Goal: Information Seeking & Learning: Learn about a topic

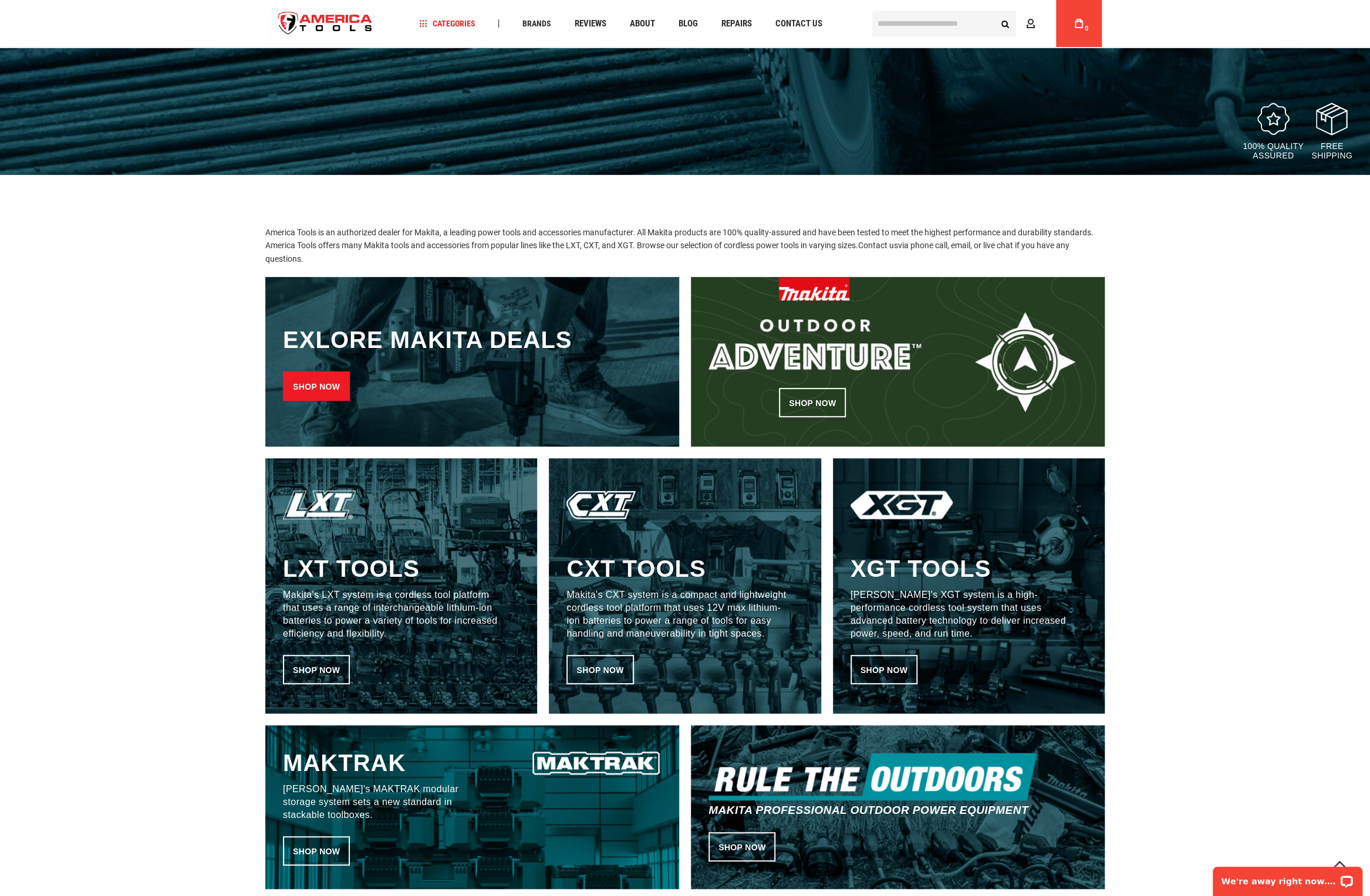
click at [318, 386] on link "Shop now" at bounding box center [316, 386] width 67 height 29
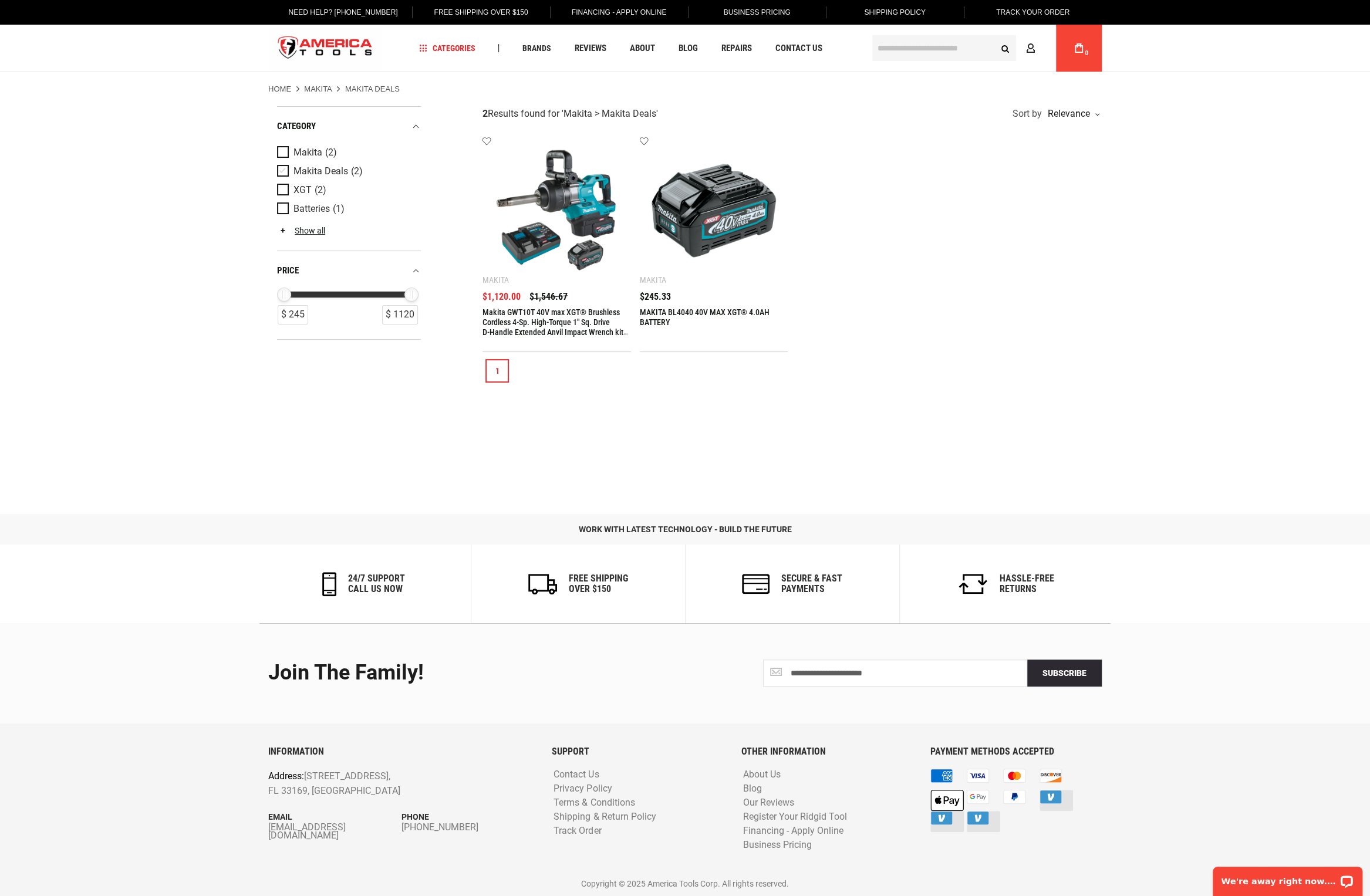
click at [337, 173] on span "Makita Deals" at bounding box center [320, 171] width 54 height 11
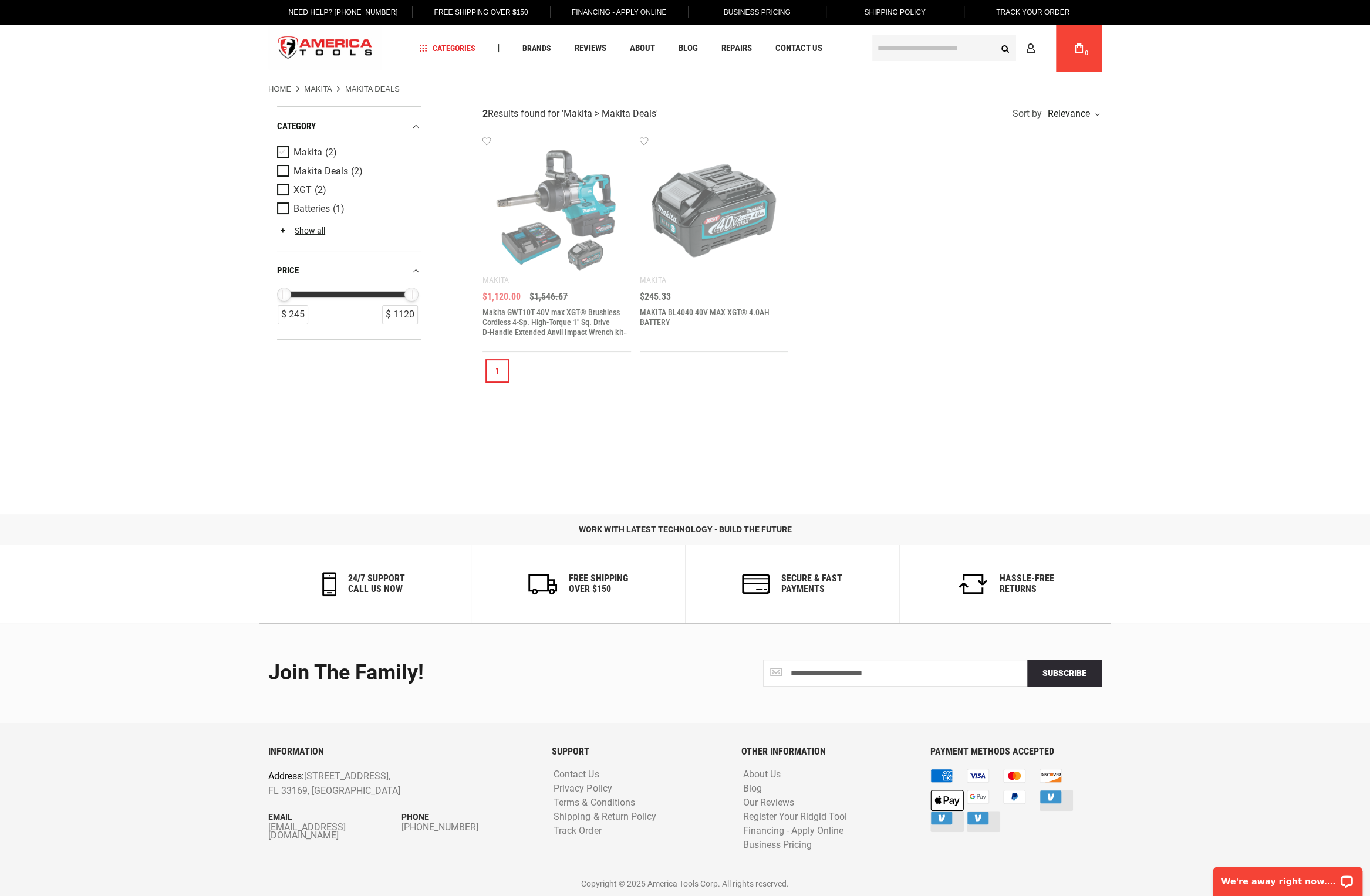
click at [324, 151] on link "Makita (2)" at bounding box center [347, 152] width 141 height 13
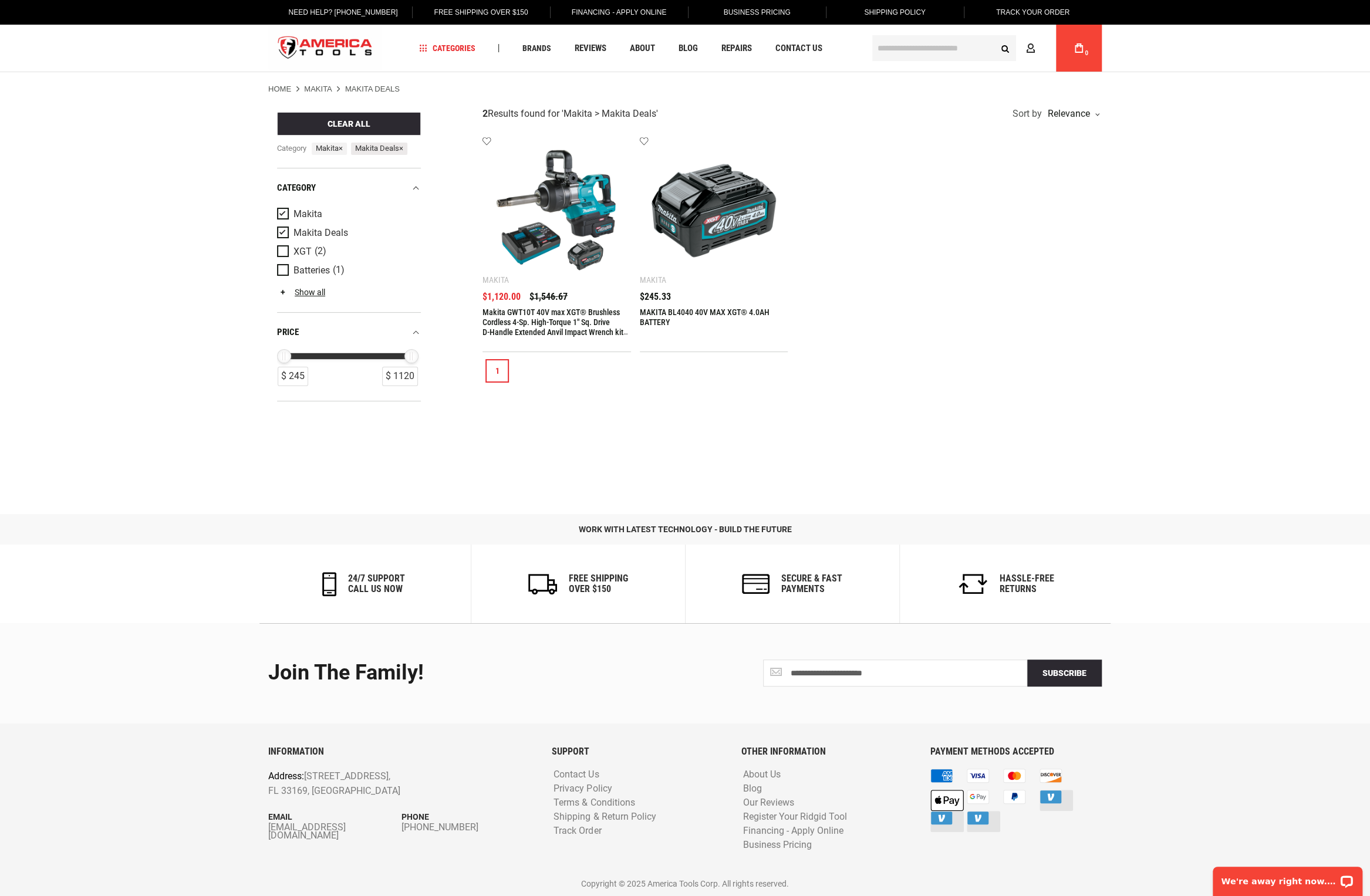
click at [405, 149] on span "Makita Deals ×" at bounding box center [379, 148] width 57 height 12
click at [343, 151] on span "×" at bounding box center [340, 148] width 4 height 9
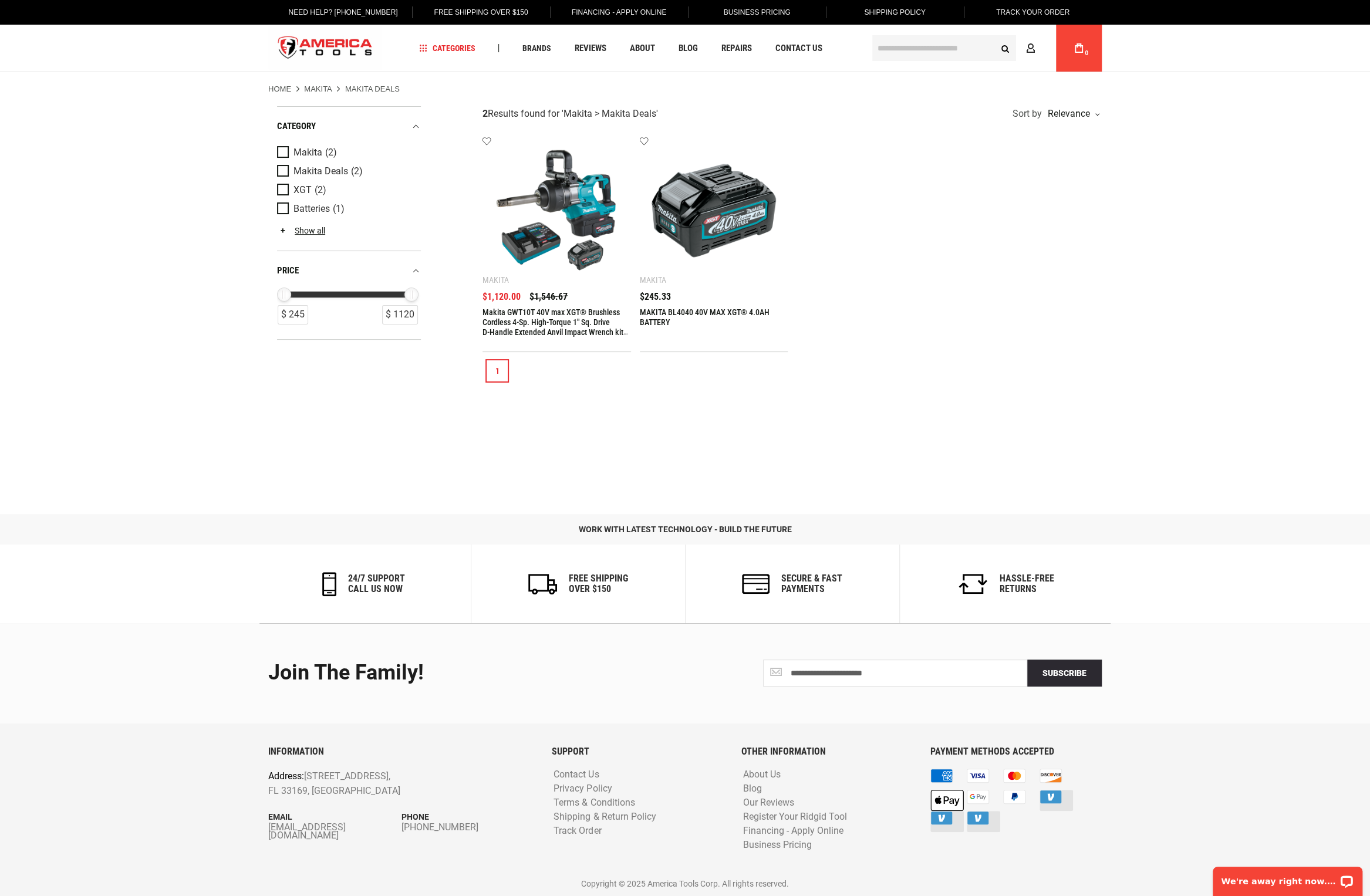
click at [928, 48] on input "text" at bounding box center [943, 48] width 144 height 26
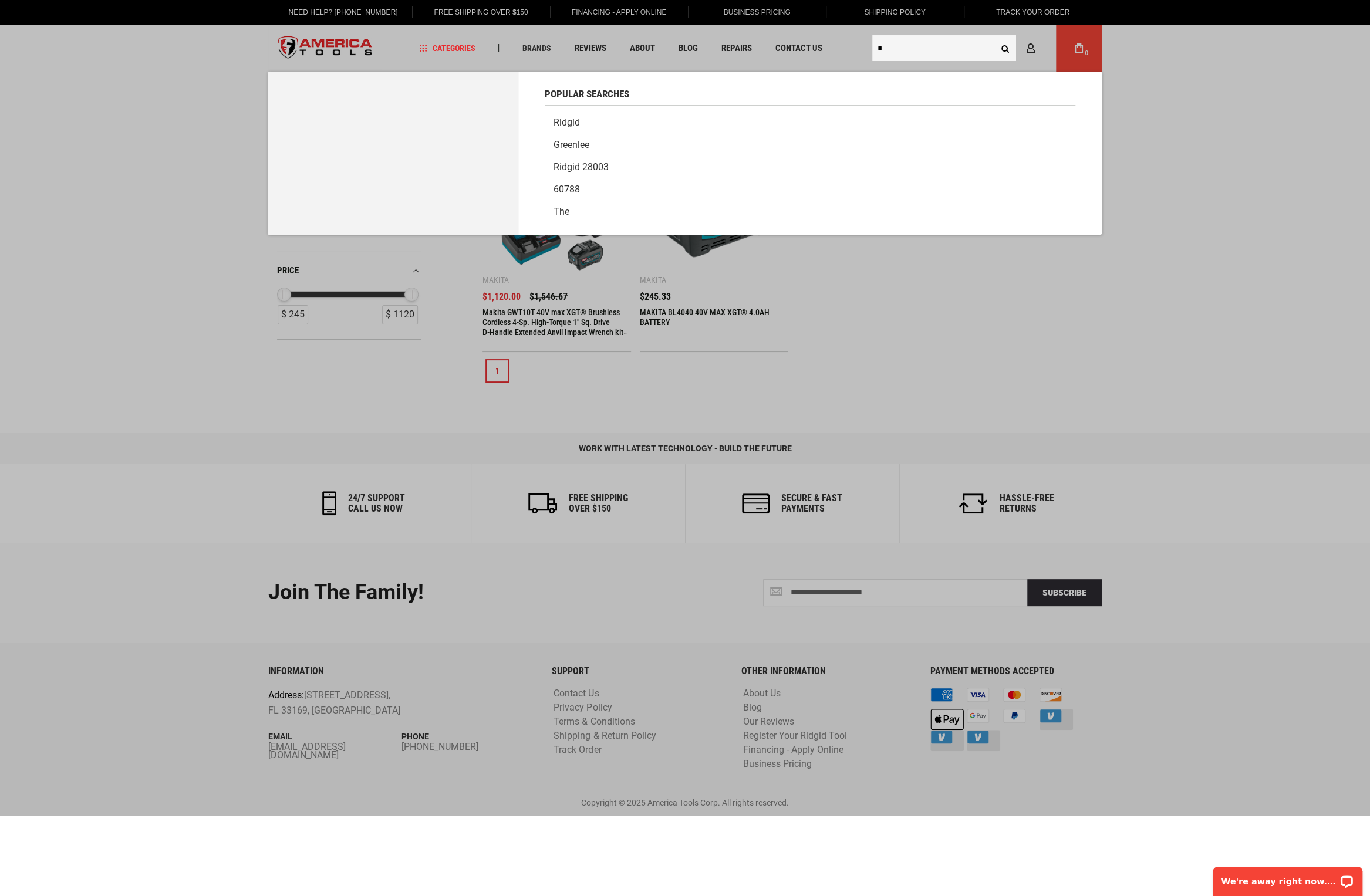
type input "*"
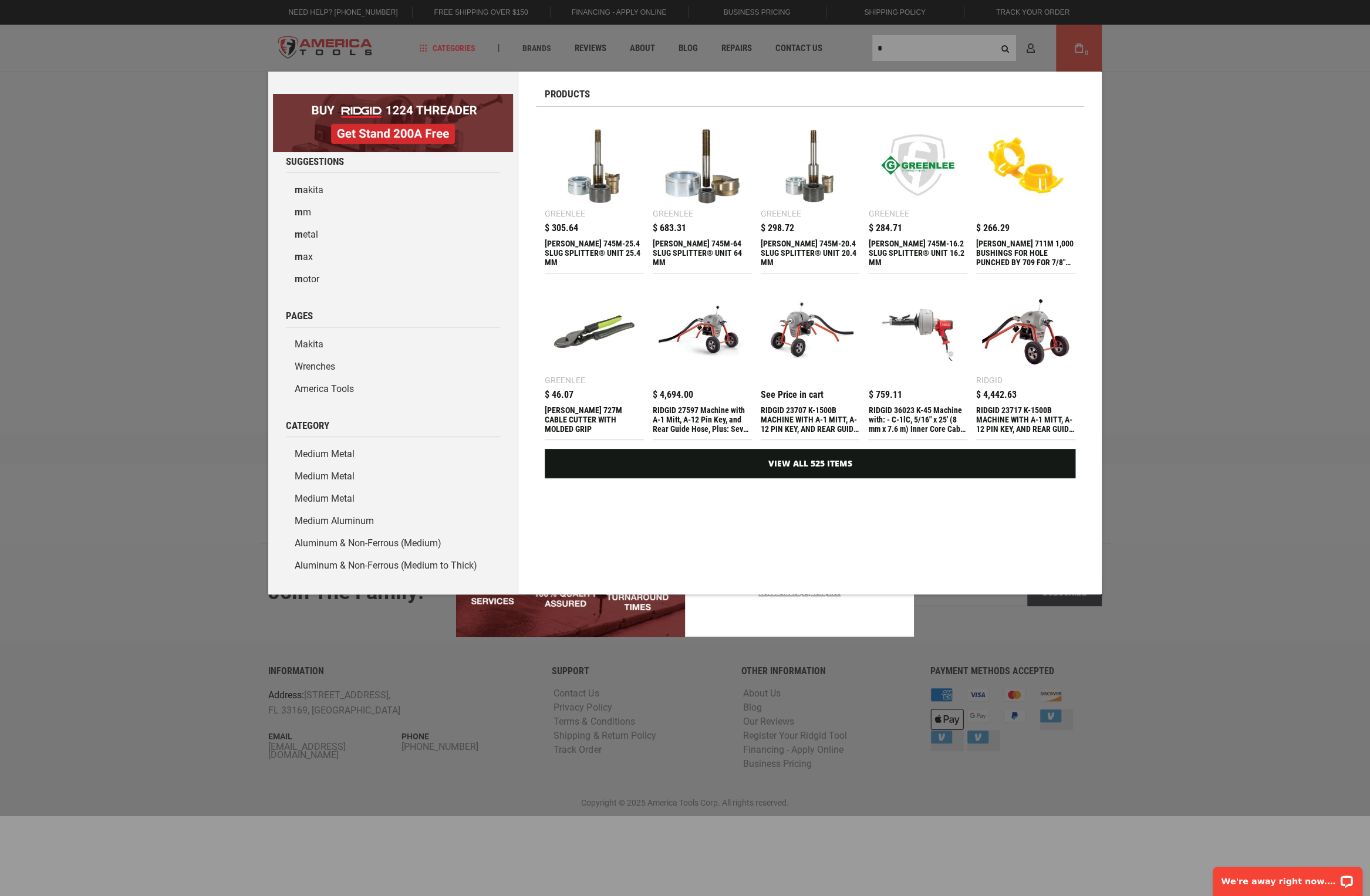
click at [906, 54] on div "Marketing offer form" at bounding box center [685, 448] width 1370 height 896
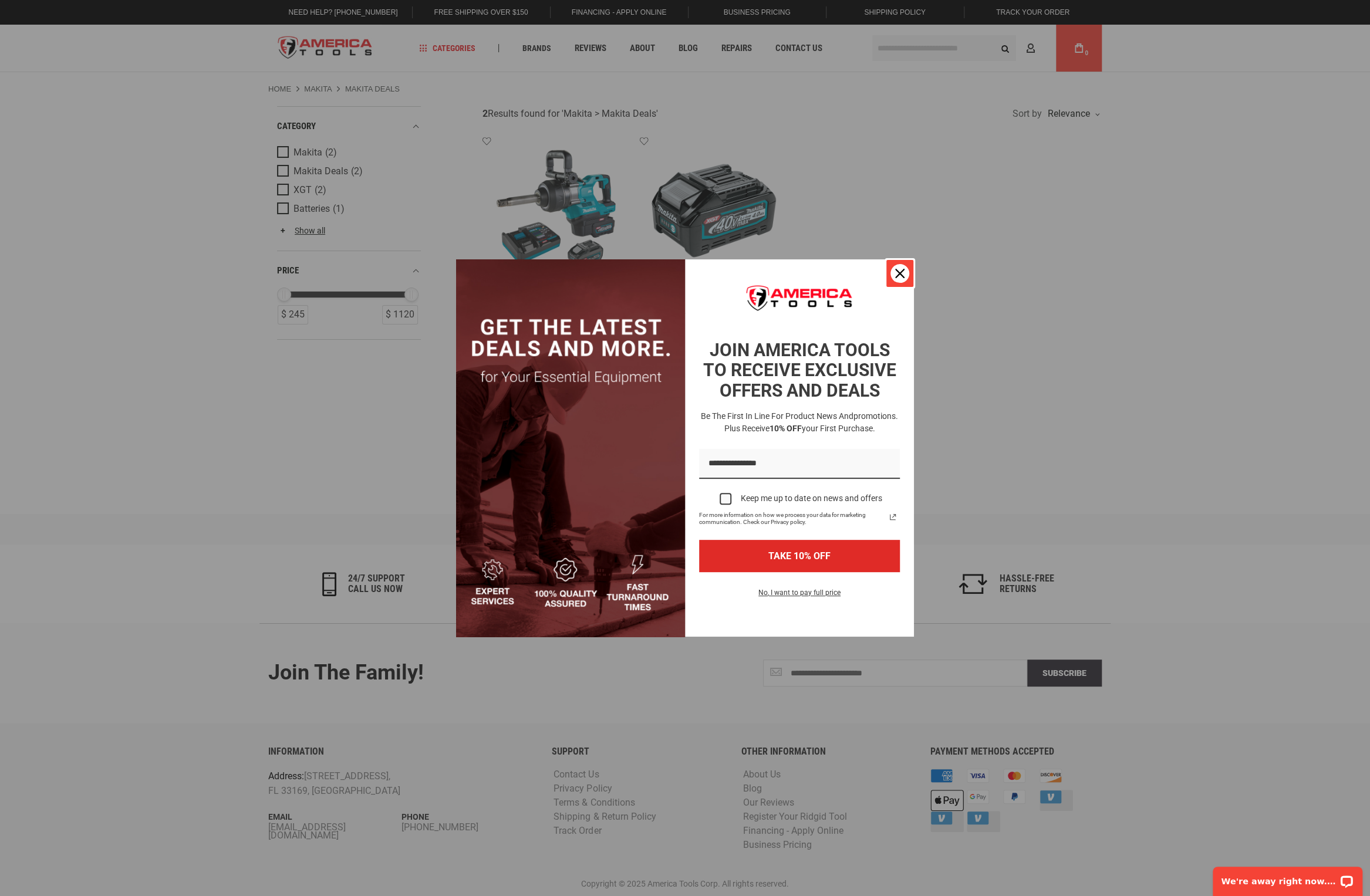
click at [905, 274] on div "Close" at bounding box center [899, 273] width 19 height 19
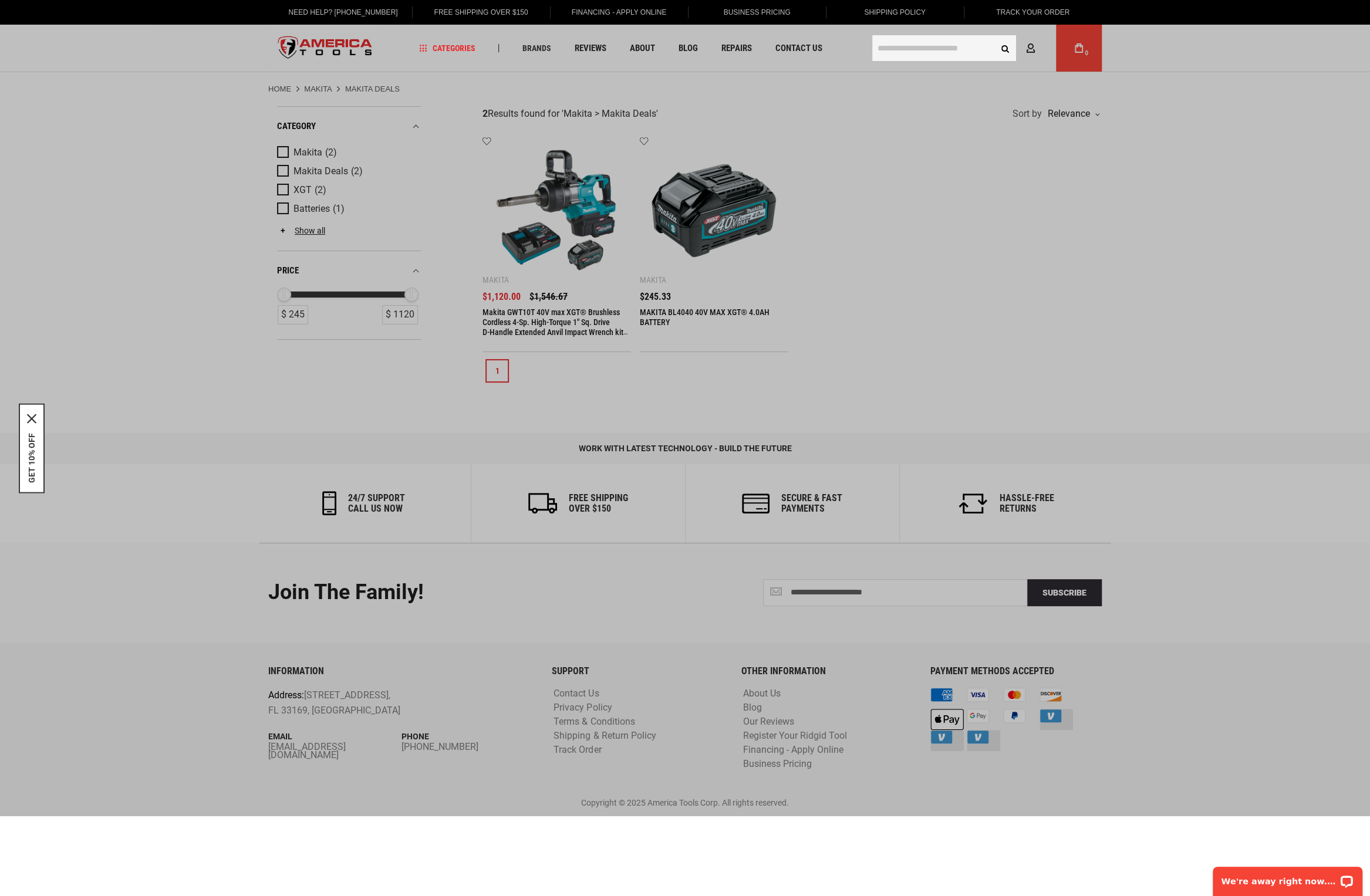
click at [911, 52] on input "text" at bounding box center [943, 48] width 144 height 26
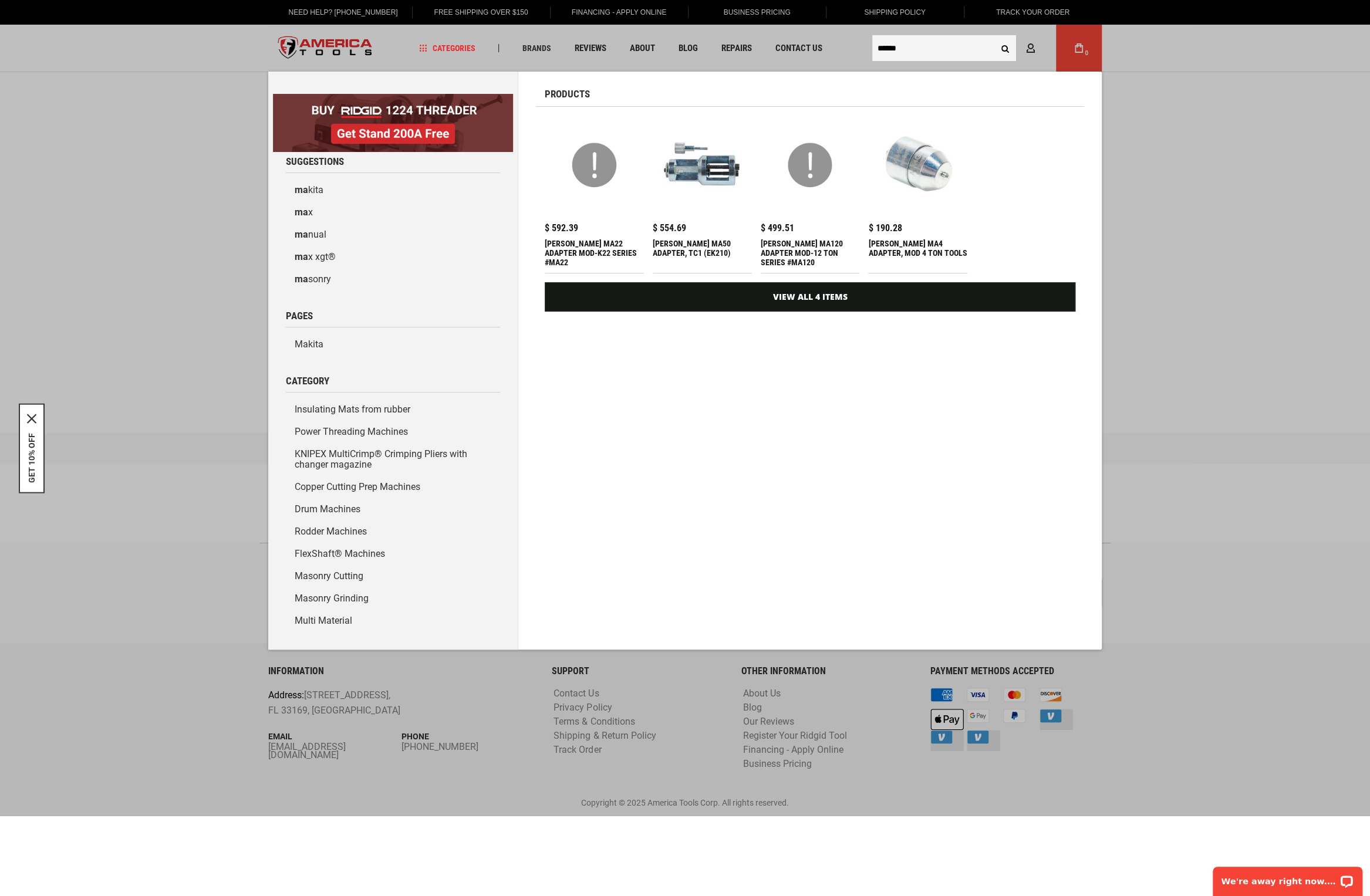
type input "******"
click at [993, 37] on button "Search" at bounding box center [1005, 48] width 23 height 23
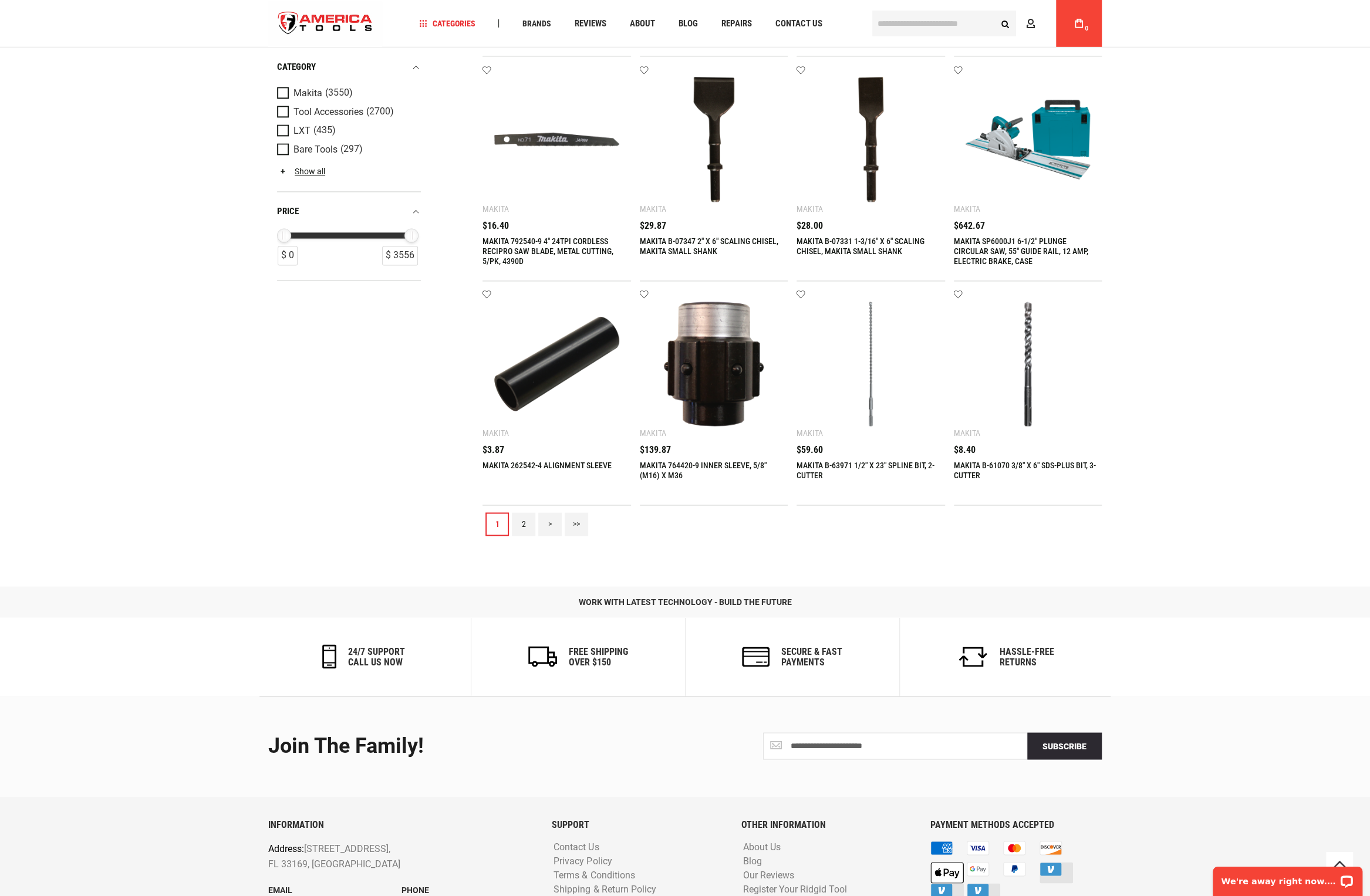
scroll to position [1176, 0]
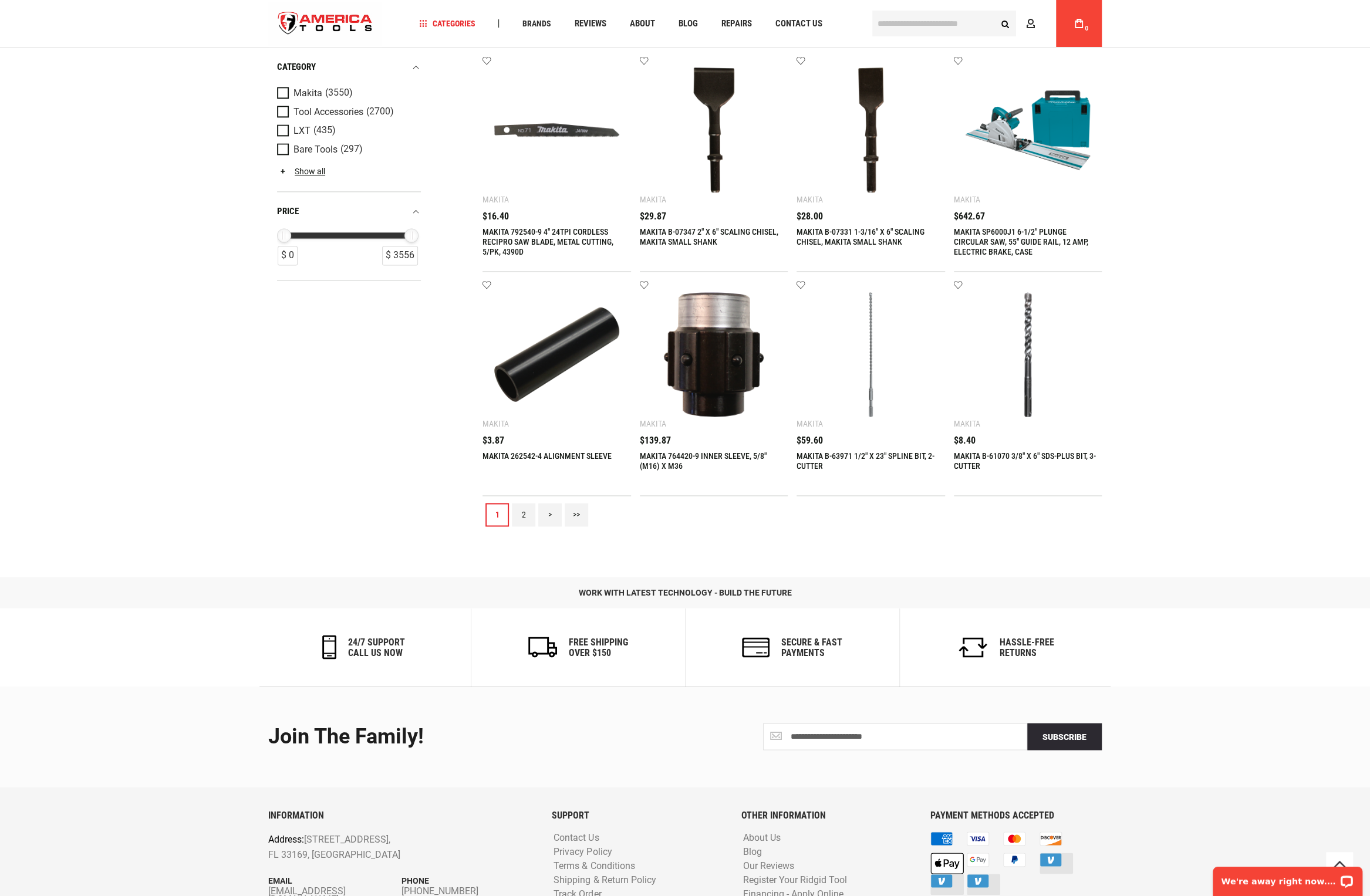
click at [529, 512] on link "2" at bounding box center [523, 514] width 23 height 23
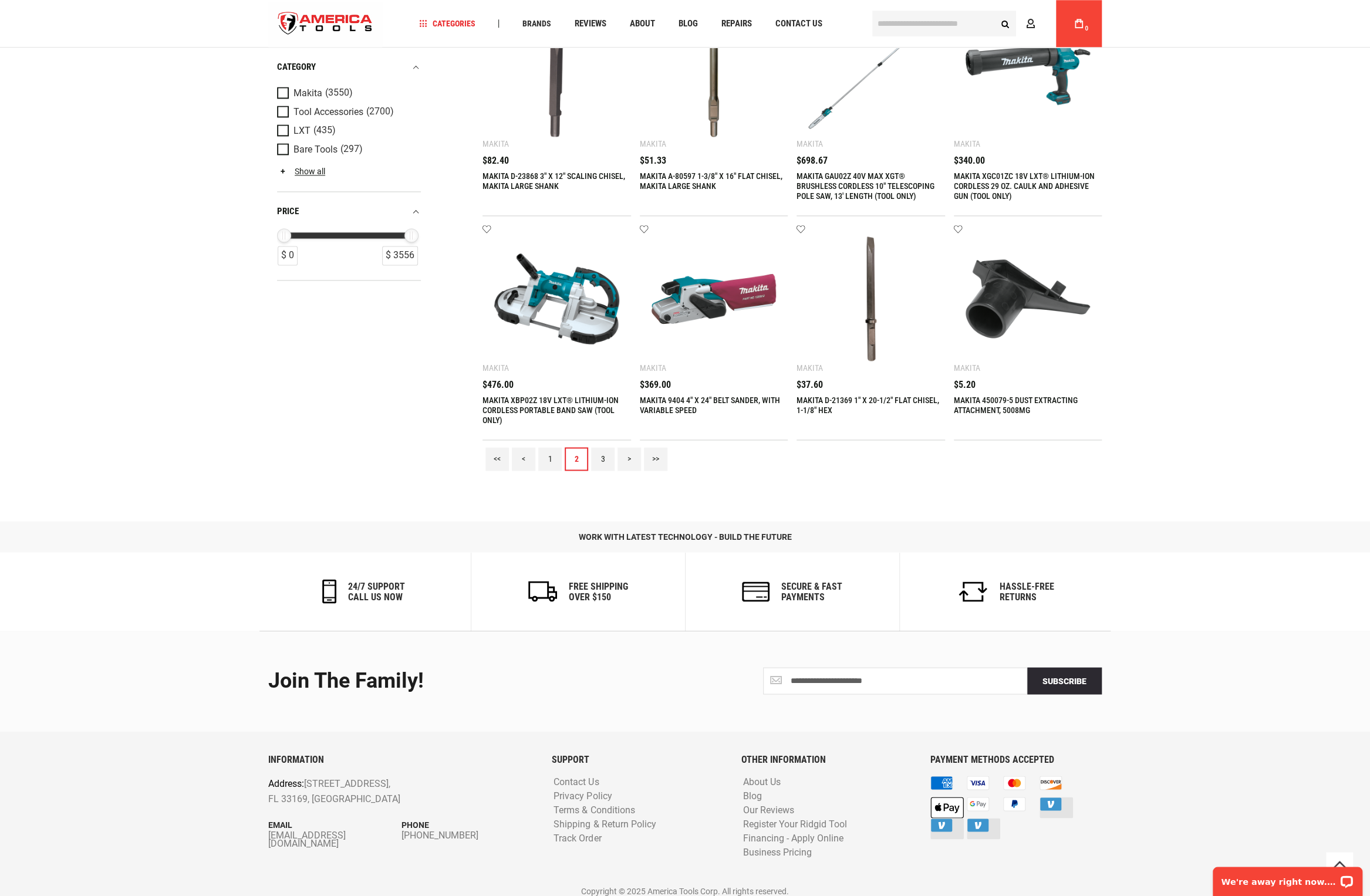
scroll to position [1239, 0]
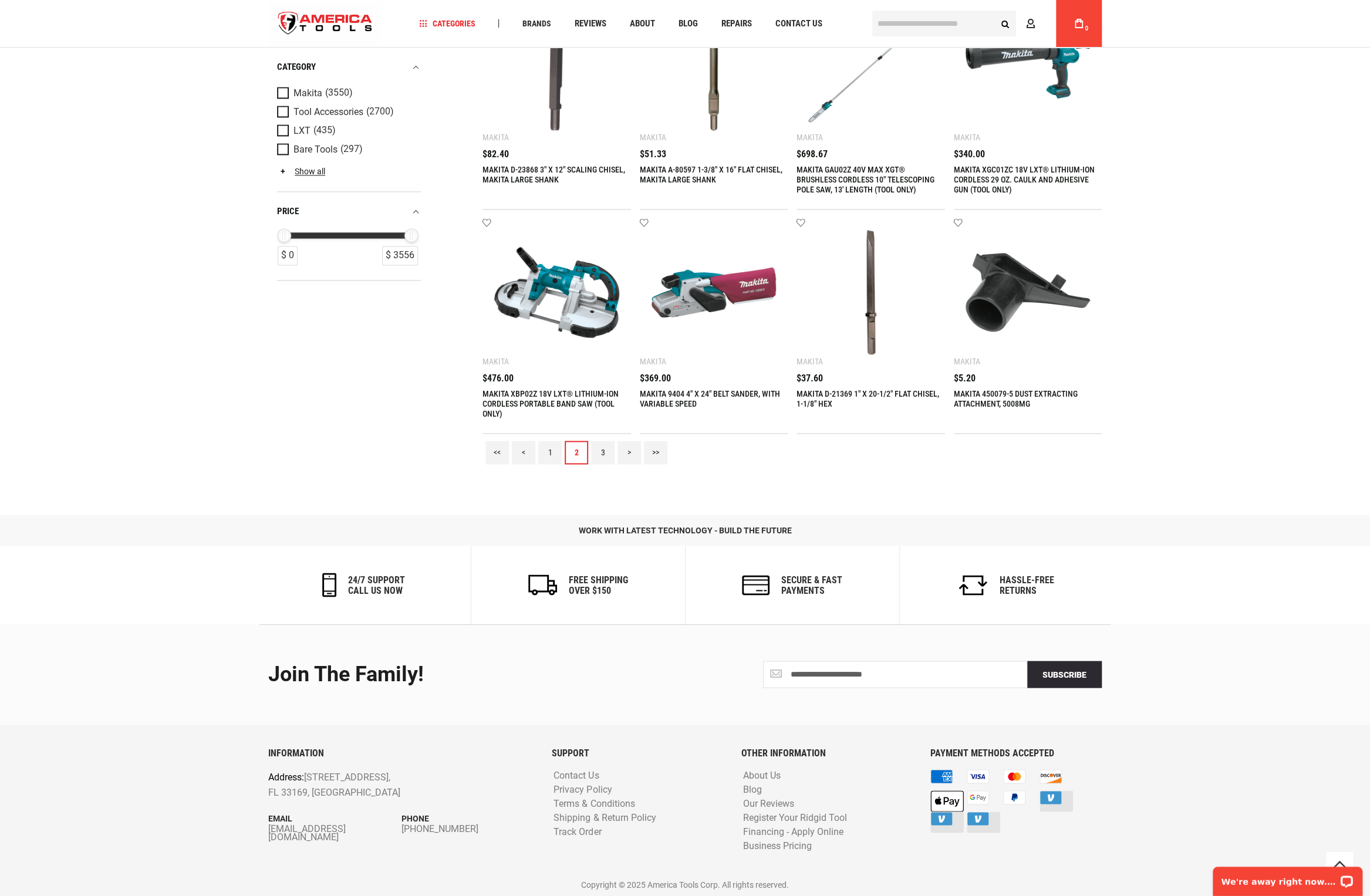
click at [658, 450] on link ">>" at bounding box center [655, 452] width 23 height 23
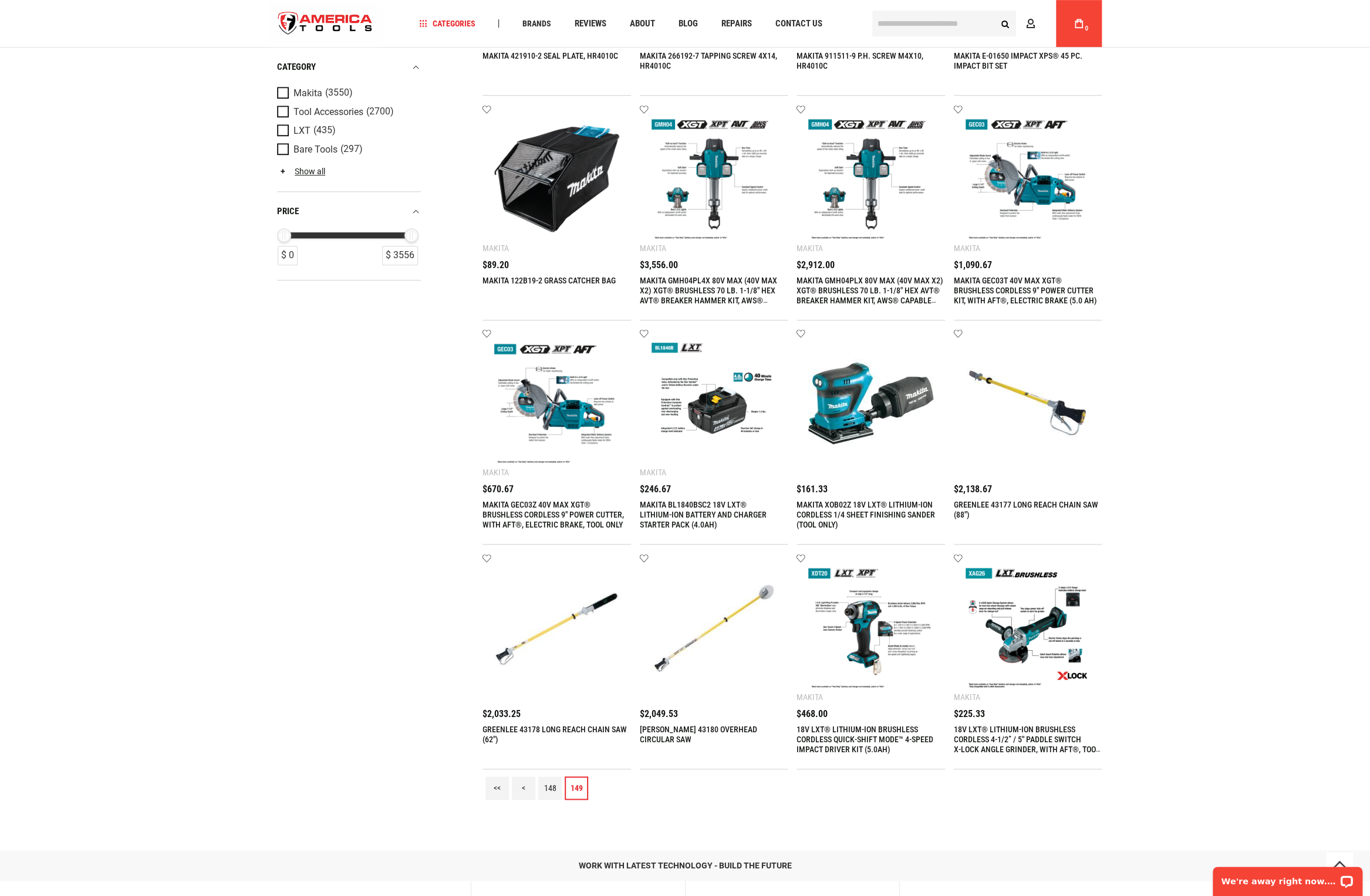
scroll to position [681, 0]
